Goal: Use online tool/utility: Utilize a website feature to perform a specific function

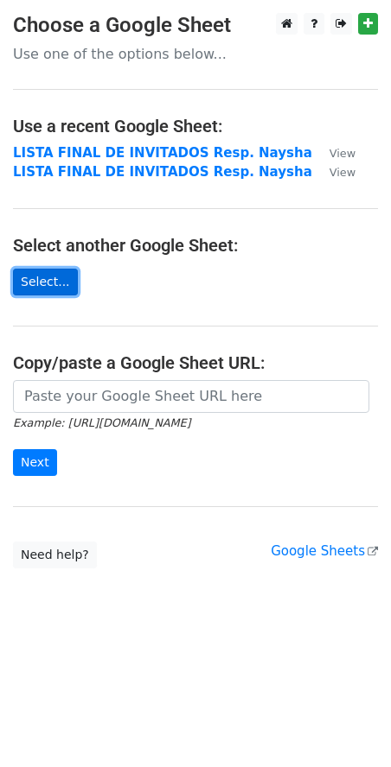
click at [52, 285] on link "Select..." at bounding box center [45, 282] width 65 height 27
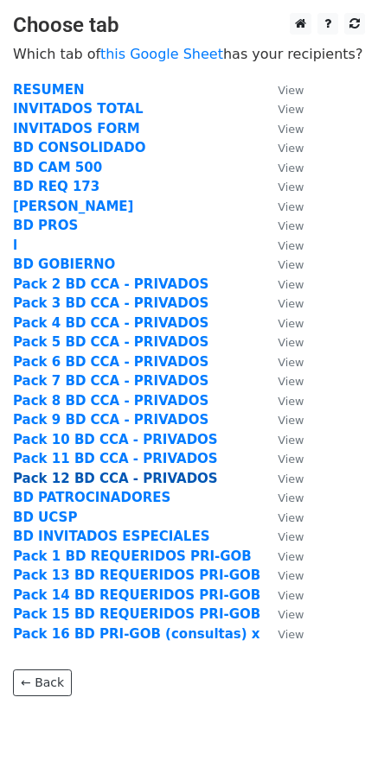
click at [97, 485] on strong "Pack 12 BD CCA - PRIVADOS" at bounding box center [115, 479] width 205 height 16
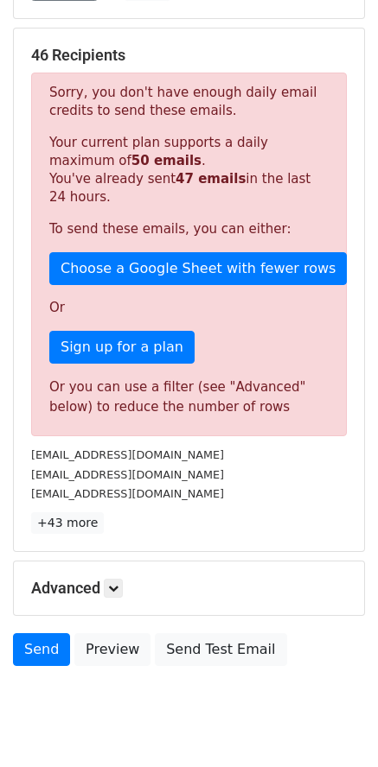
scroll to position [259, 0]
